Goal: Task Accomplishment & Management: Use online tool/utility

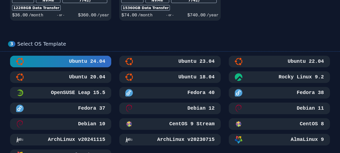
scroll to position [226, 0]
